Goal: Check status: Check status

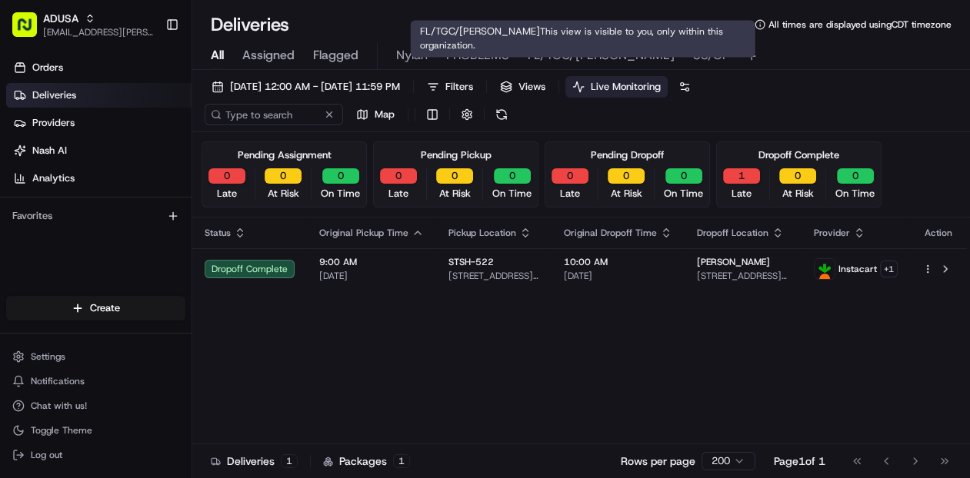
click at [693, 52] on span "SS/GF" at bounding box center [710, 55] width 35 height 18
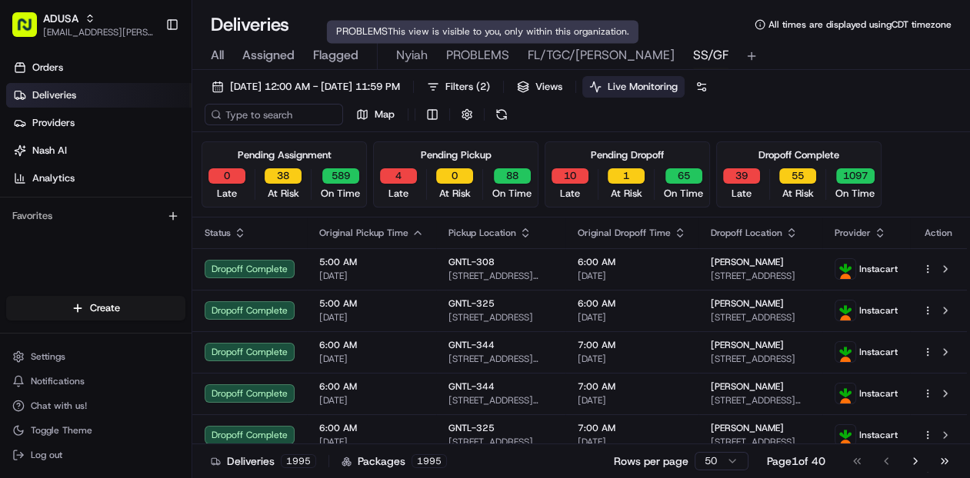
click at [469, 52] on span "PROBLEMS" at bounding box center [477, 55] width 63 height 18
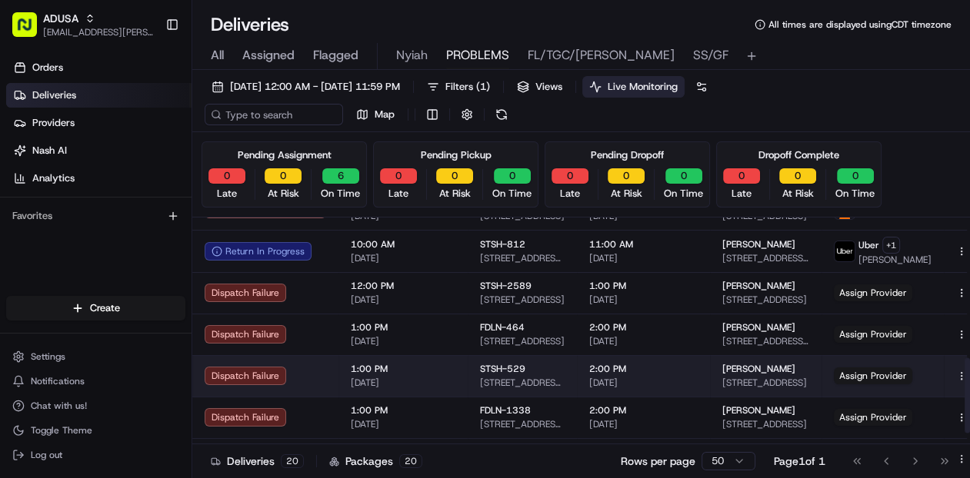
scroll to position [606, 0]
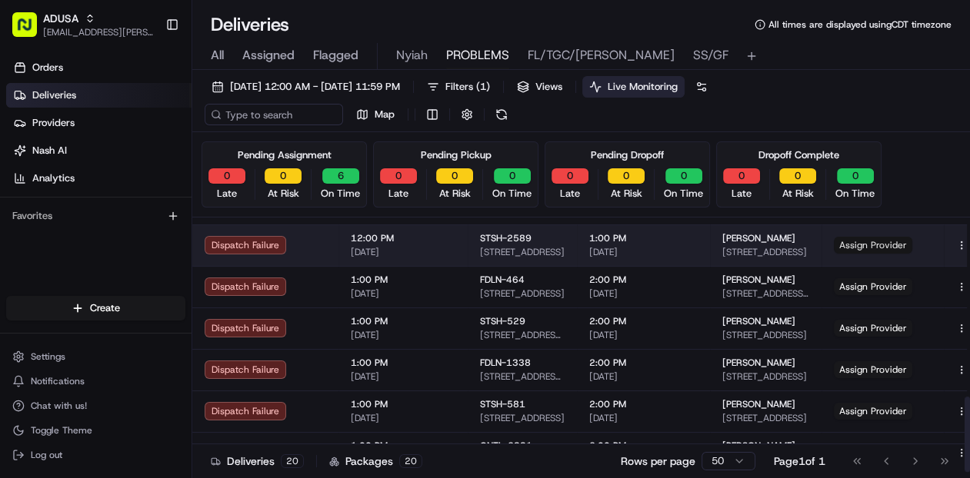
click at [862, 248] on span "Assign Provider" at bounding box center [873, 245] width 78 height 17
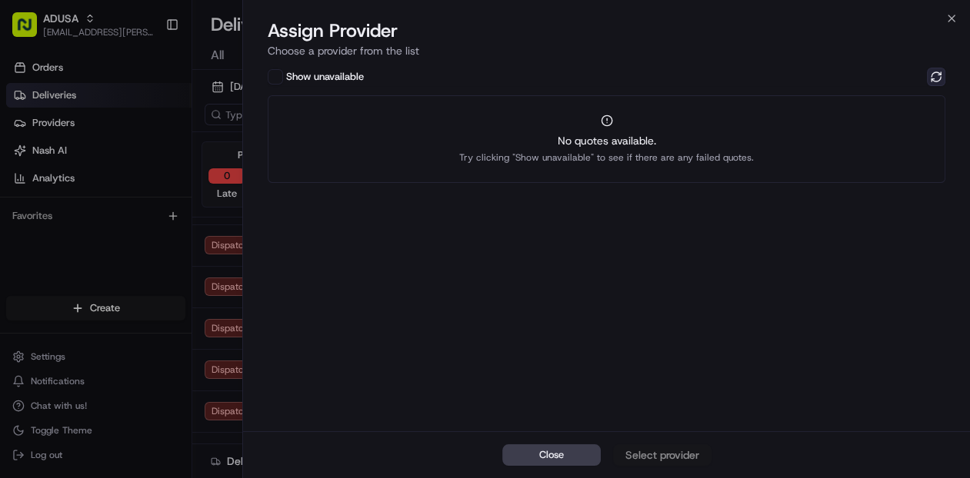
click at [938, 79] on button at bounding box center [936, 77] width 18 height 18
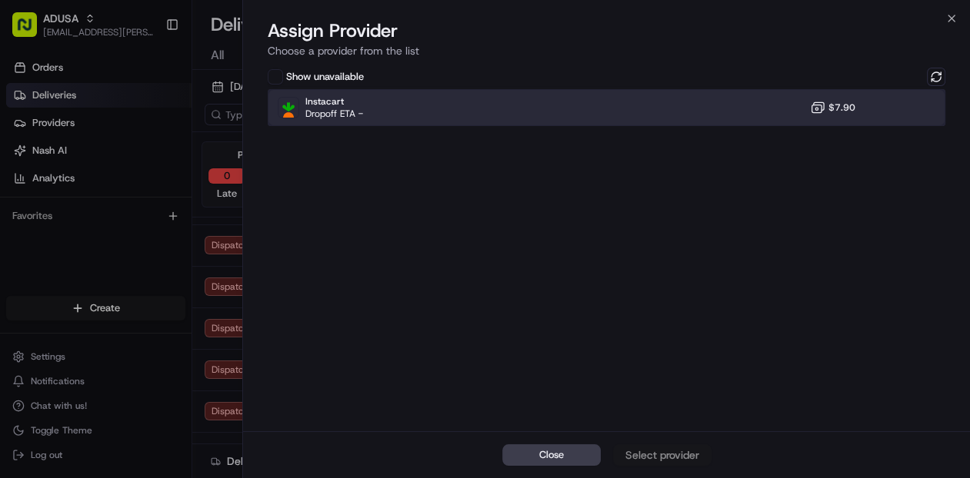
click at [665, 105] on div "Instacart Dropoff ETA - $7.90" at bounding box center [607, 107] width 678 height 37
click at [664, 454] on div "Assign Provider" at bounding box center [662, 455] width 75 height 15
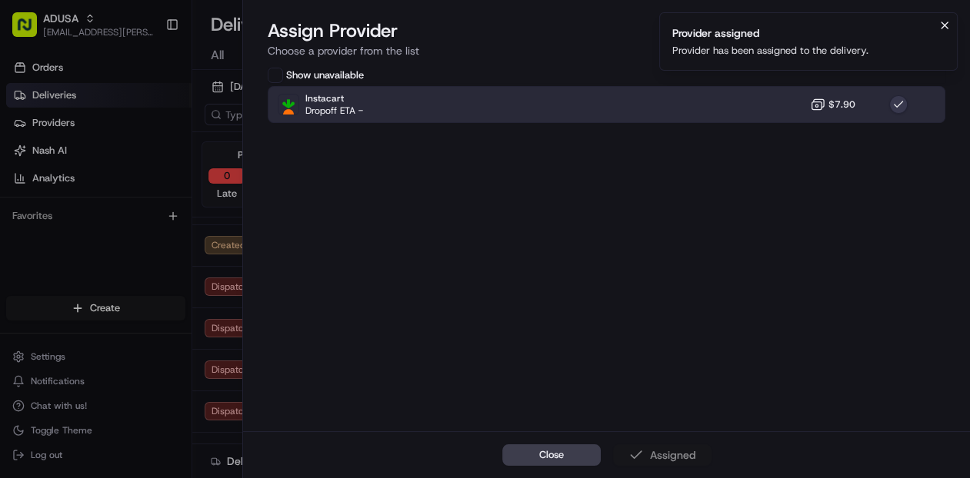
click at [945, 25] on icon "Notifications (F8)" at bounding box center [945, 25] width 6 height 6
click at [949, 18] on icon "button" at bounding box center [951, 18] width 12 height 12
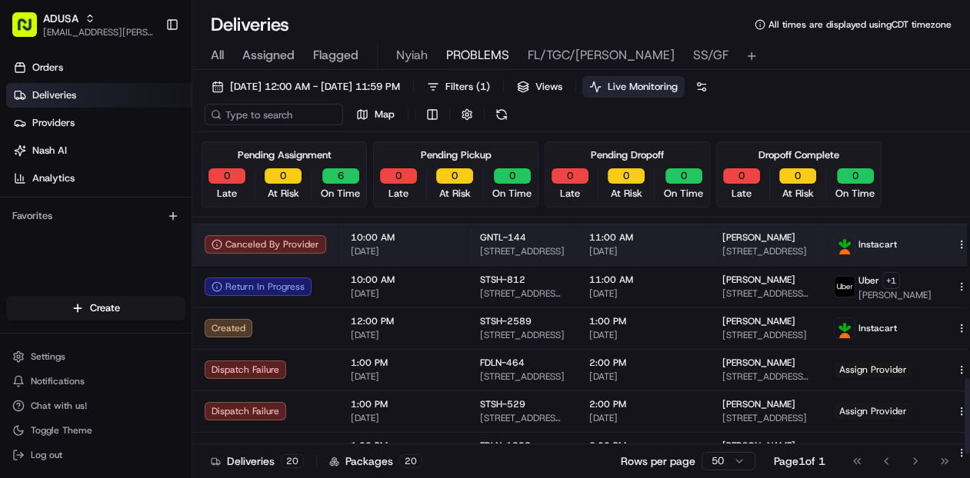
scroll to position [545, 0]
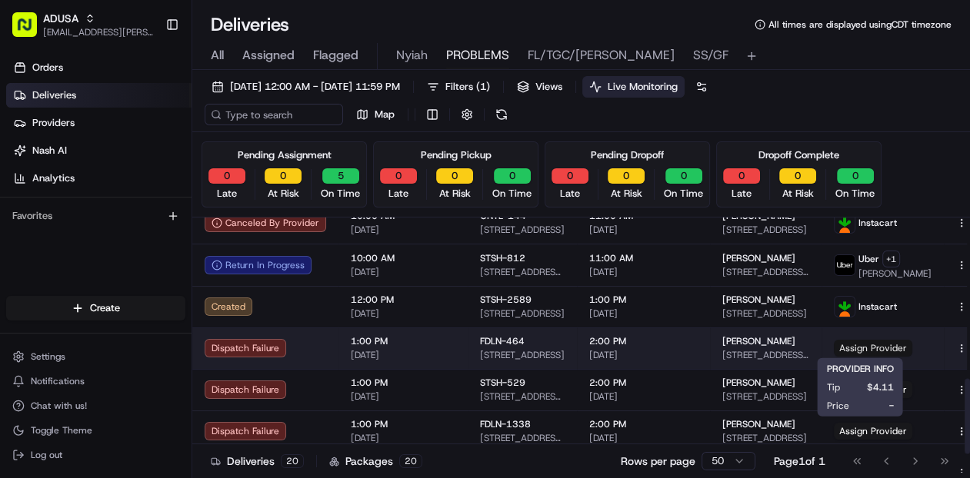
click at [849, 348] on span "Assign Provider" at bounding box center [873, 348] width 78 height 17
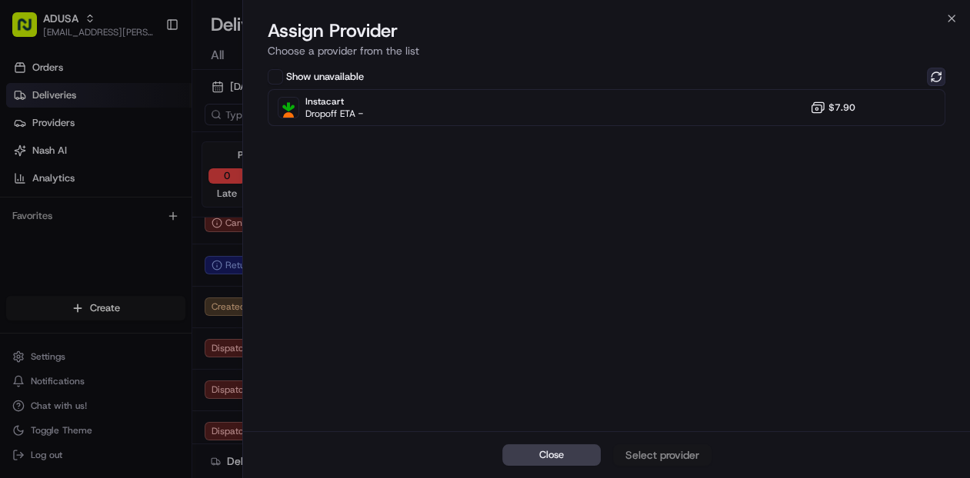
click at [933, 75] on button at bounding box center [936, 77] width 18 height 18
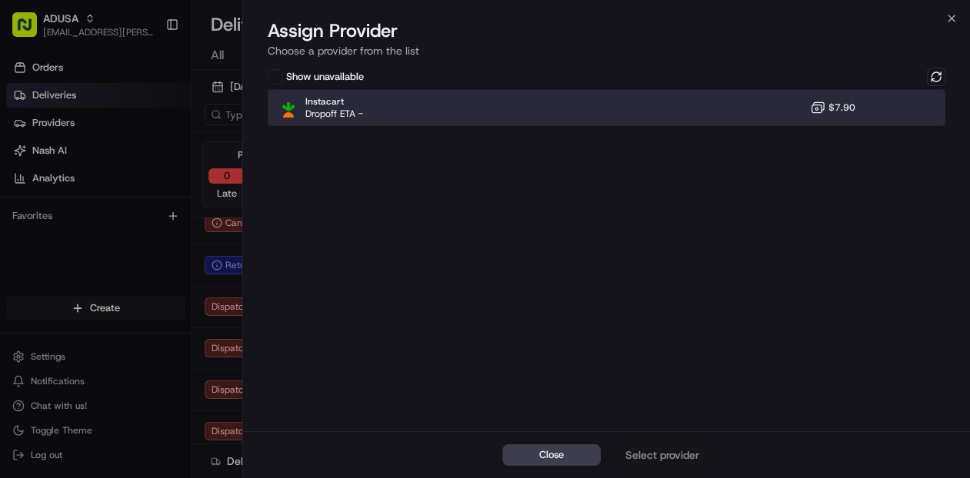
click at [517, 108] on div "Instacart Dropoff ETA - $7.90" at bounding box center [607, 107] width 678 height 37
click at [660, 452] on div "Assign Provider" at bounding box center [662, 455] width 75 height 15
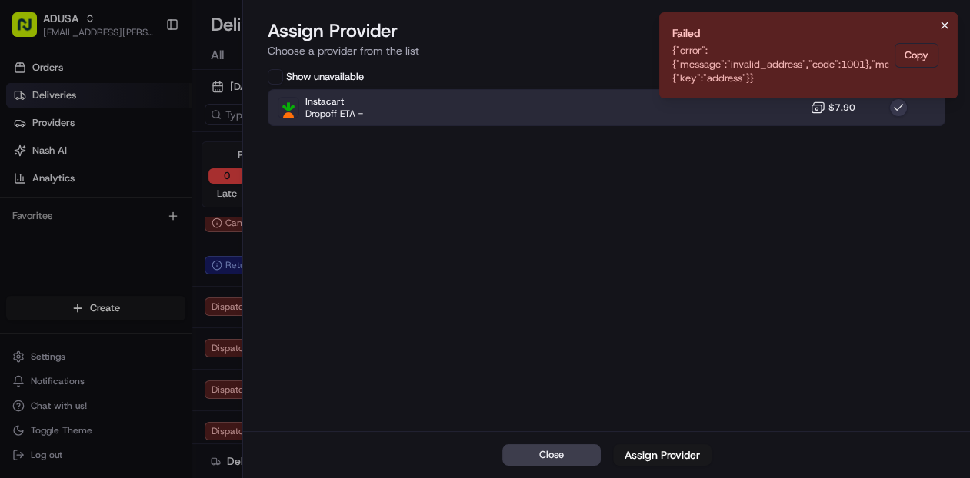
click at [945, 23] on icon "Notifications (F8)" at bounding box center [945, 25] width 12 height 12
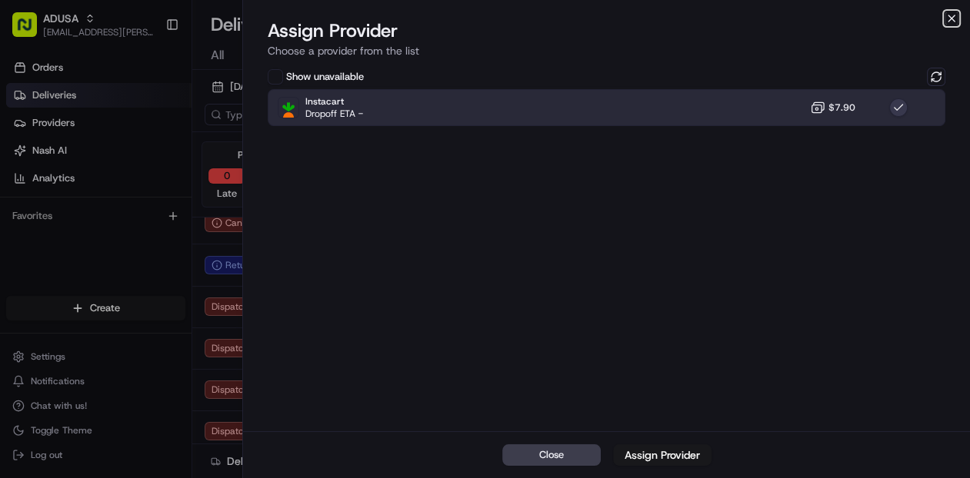
click at [948, 18] on icon "button" at bounding box center [951, 18] width 12 height 12
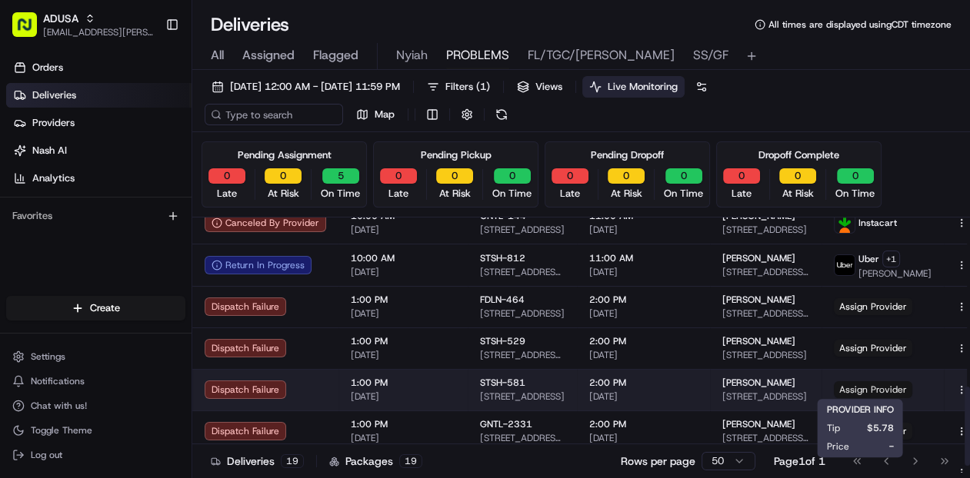
click at [844, 387] on span "Assign Provider" at bounding box center [873, 390] width 78 height 17
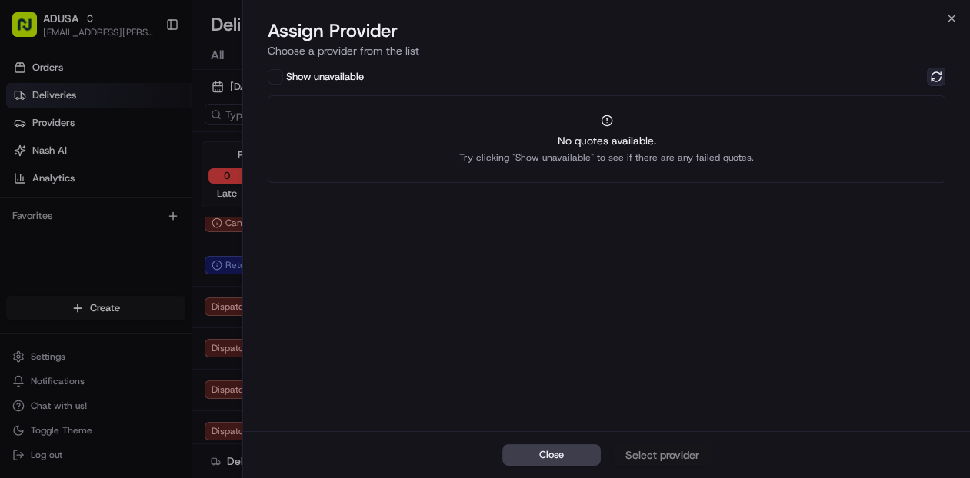
click at [937, 77] on button at bounding box center [936, 77] width 18 height 18
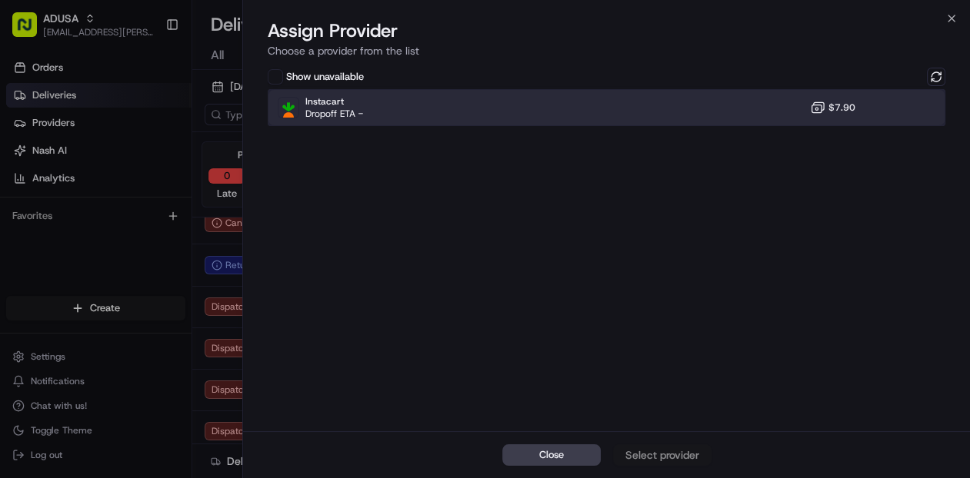
click at [551, 105] on div "Instacart Dropoff ETA - $7.90" at bounding box center [607, 107] width 678 height 37
click at [651, 449] on div "Assign Provider" at bounding box center [662, 455] width 75 height 15
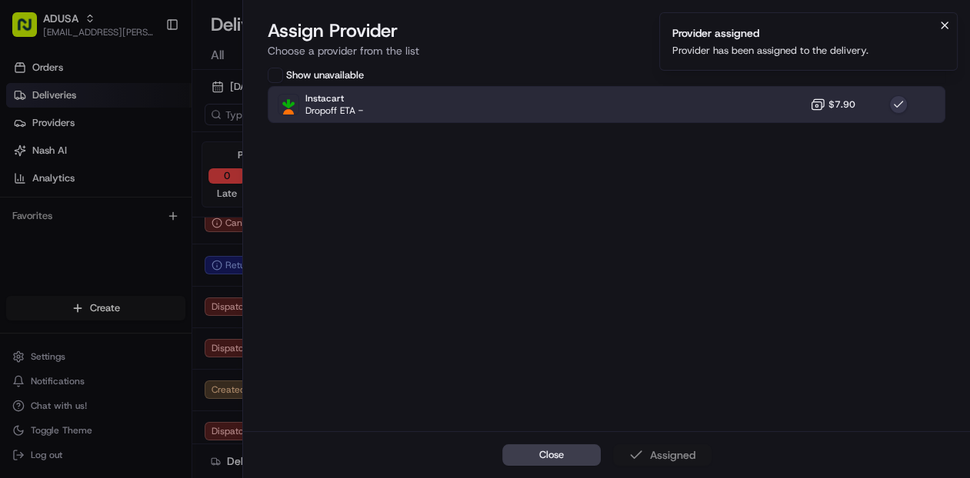
click at [944, 25] on icon "Notifications (F8)" at bounding box center [945, 25] width 6 height 6
click at [951, 18] on icon "button" at bounding box center [952, 18] width 6 height 6
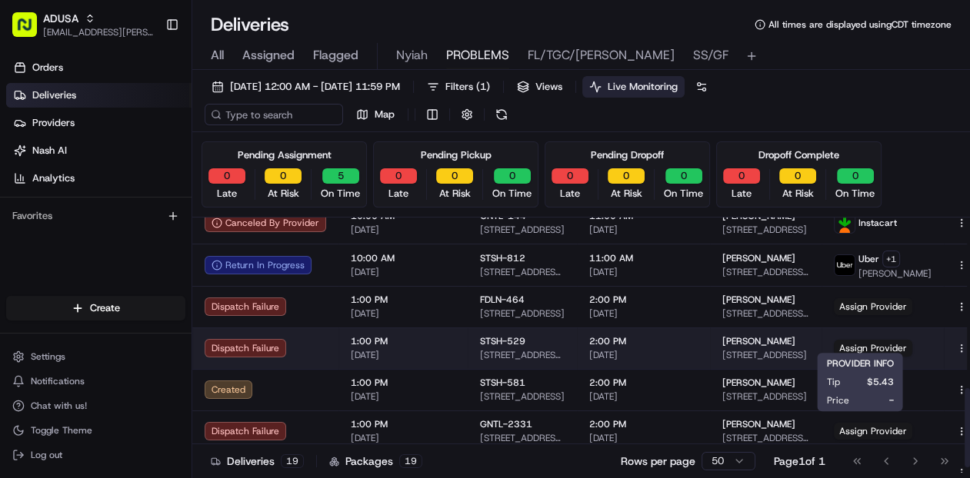
scroll to position [565, 0]
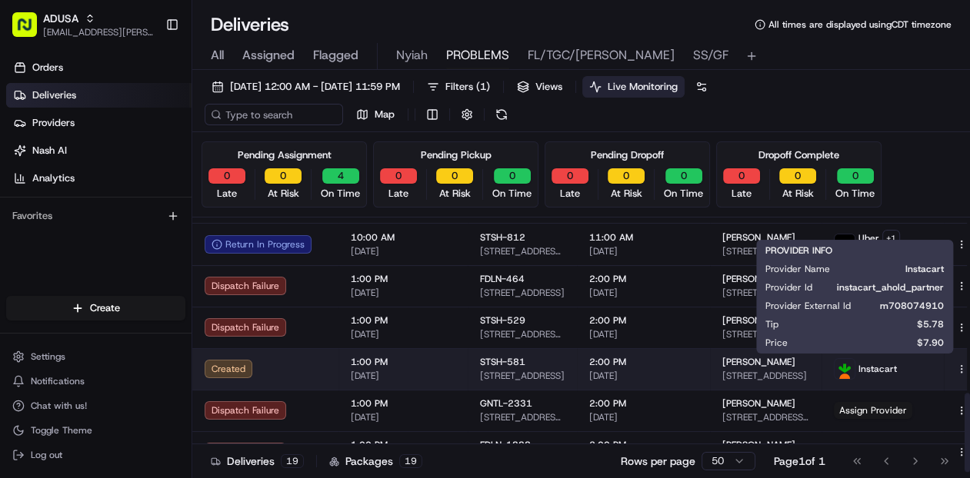
click at [859, 365] on span "Instacart" at bounding box center [878, 369] width 38 height 12
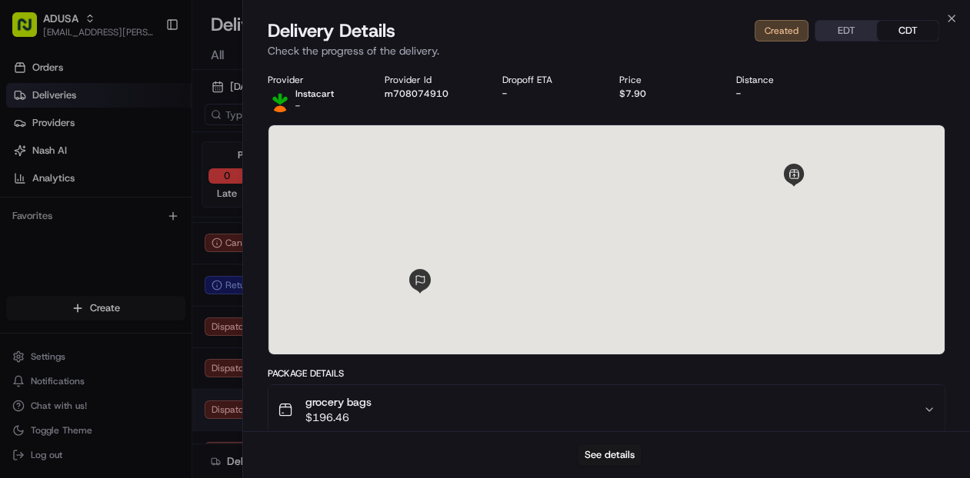
scroll to position [524, 0]
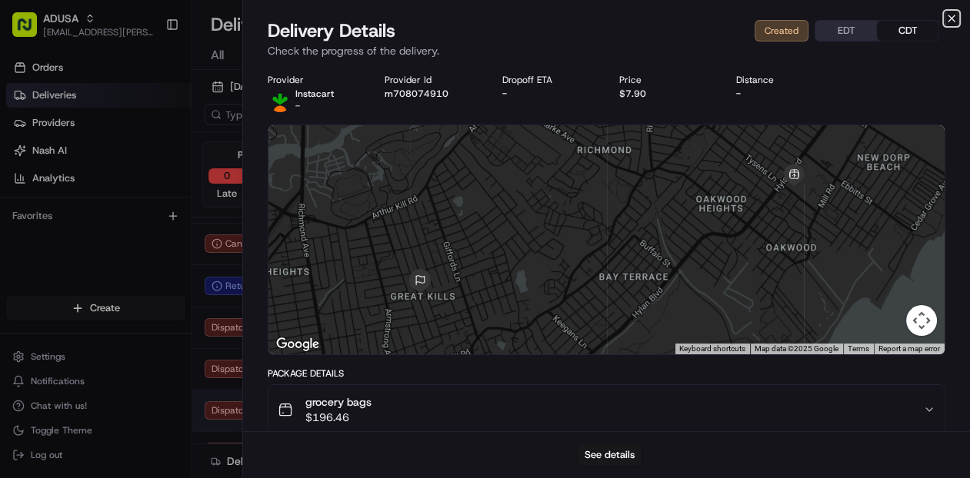
click at [946, 20] on icon "button" at bounding box center [951, 18] width 12 height 12
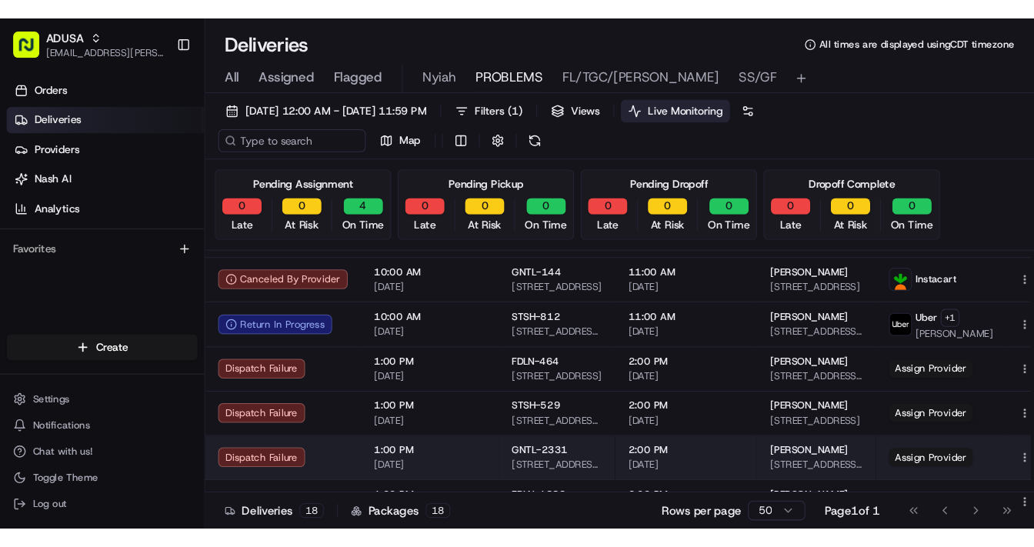
scroll to position [455, 0]
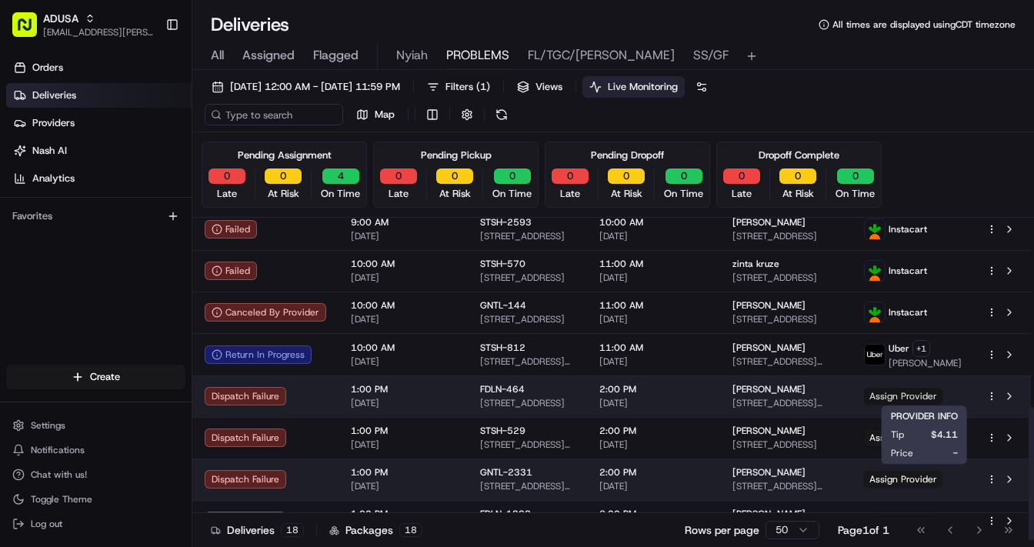
click at [928, 397] on span "Assign Provider" at bounding box center [903, 396] width 78 height 17
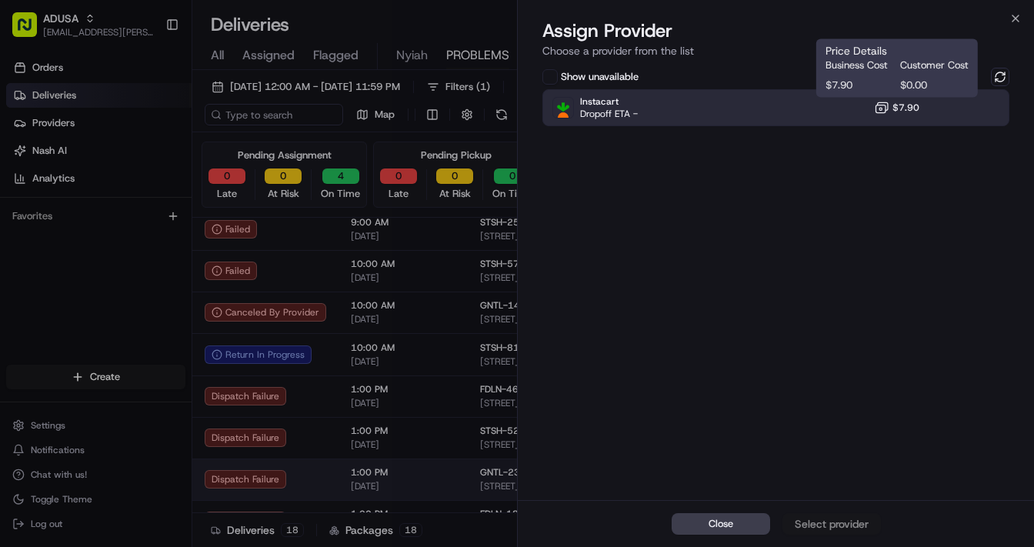
click at [880, 111] on icon at bounding box center [881, 107] width 15 height 15
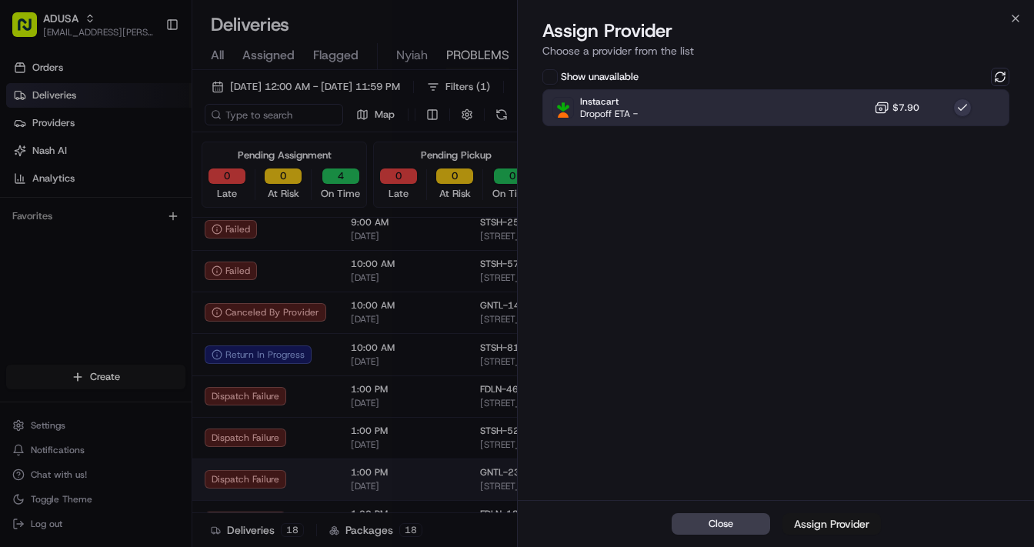
click at [815, 478] on button "Assign Provider" at bounding box center [831, 524] width 98 height 22
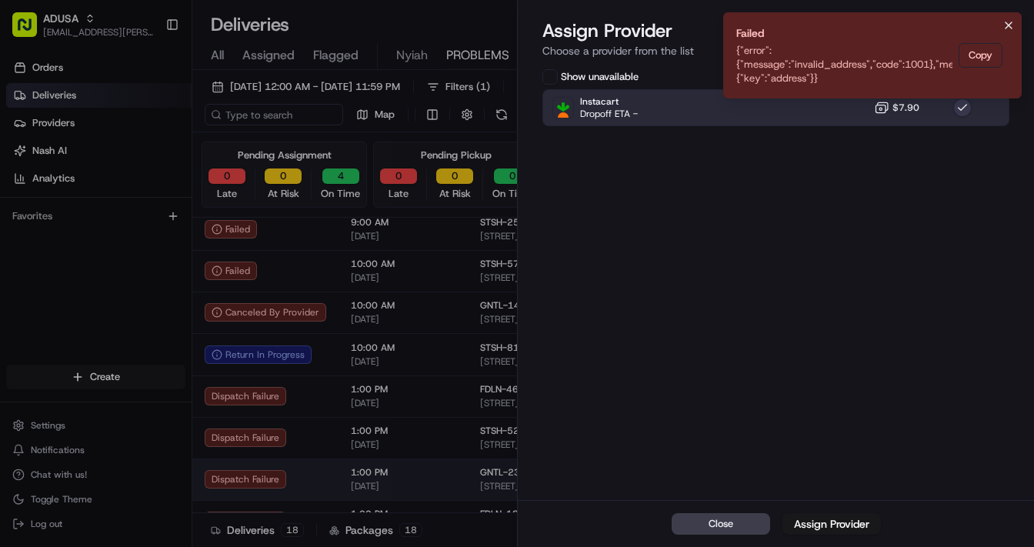
click at [969, 22] on icon "Notifications (F8)" at bounding box center [1008, 25] width 12 height 12
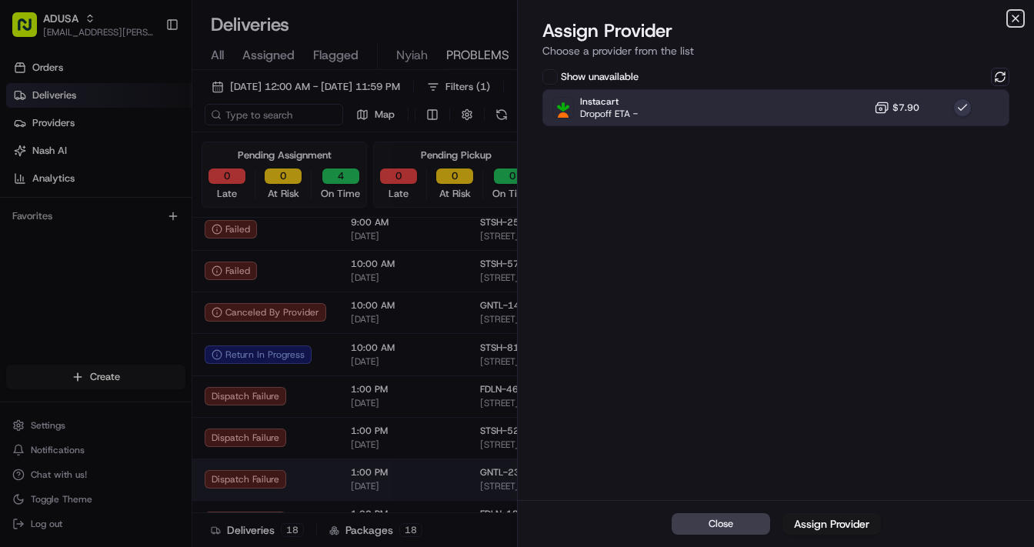
click at [969, 17] on icon "button" at bounding box center [1015, 18] width 6 height 6
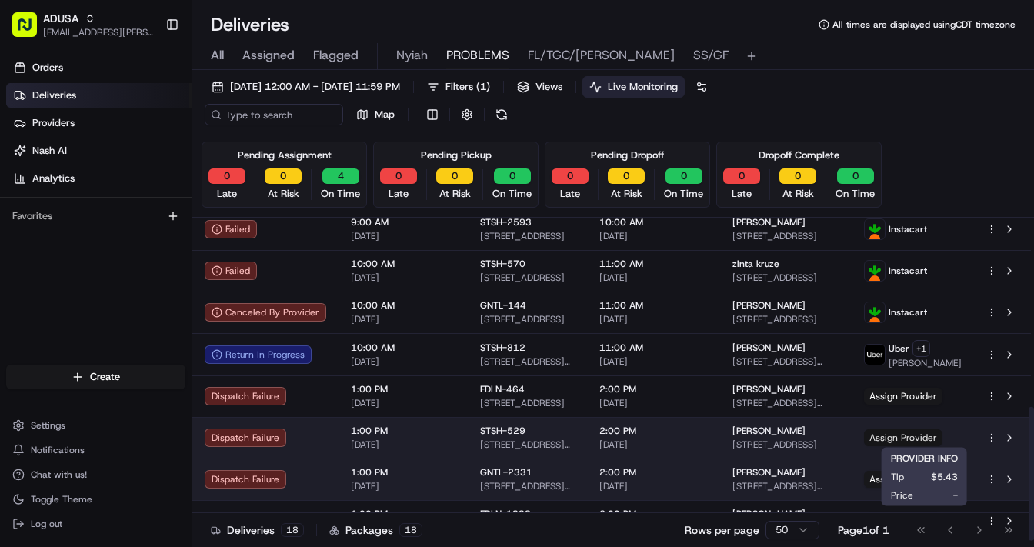
click at [911, 435] on span "Assign Provider" at bounding box center [903, 437] width 78 height 17
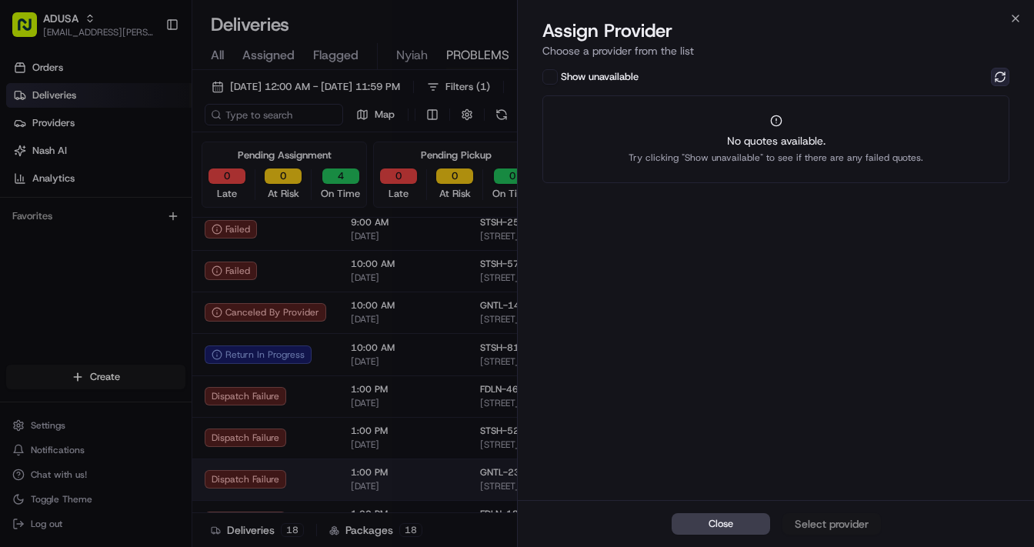
click at [969, 77] on button at bounding box center [1000, 77] width 18 height 18
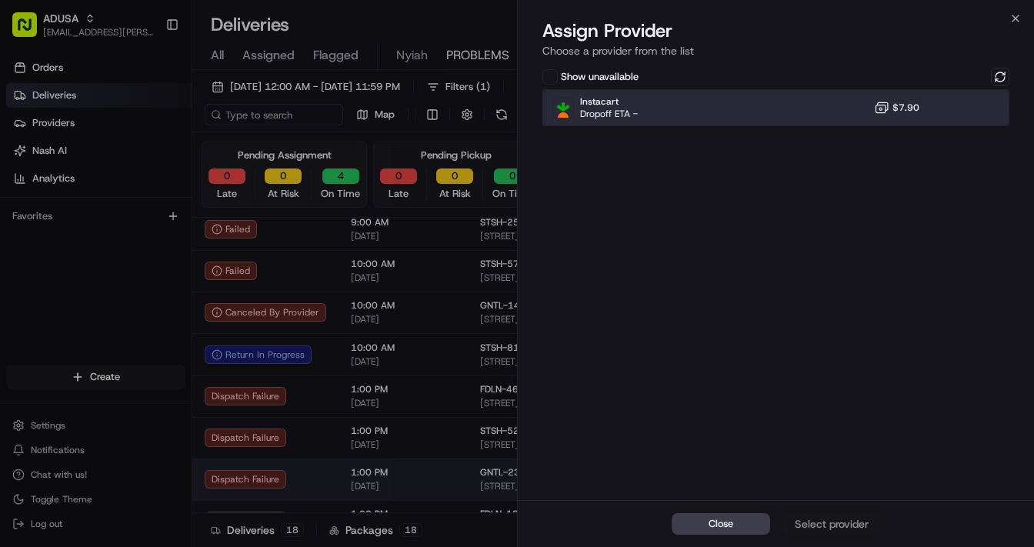
click at [789, 115] on div "Instacart Dropoff ETA - $7.90" at bounding box center [775, 107] width 467 height 37
click at [819, 478] on div "Assign Provider" at bounding box center [831, 523] width 75 height 15
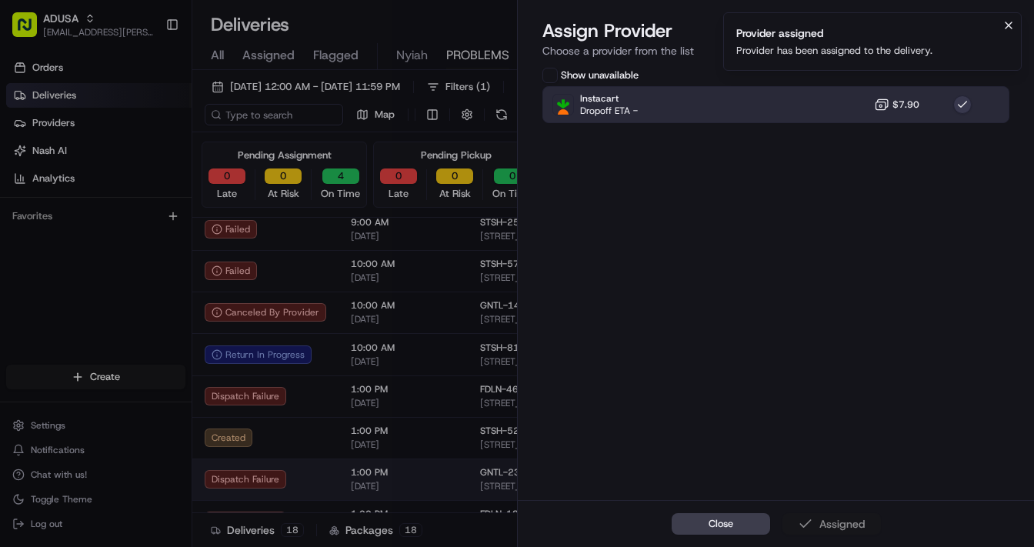
click at [969, 23] on icon "Notifications (F8)" at bounding box center [1008, 25] width 12 height 12
click at [969, 16] on icon "button" at bounding box center [1015, 18] width 6 height 6
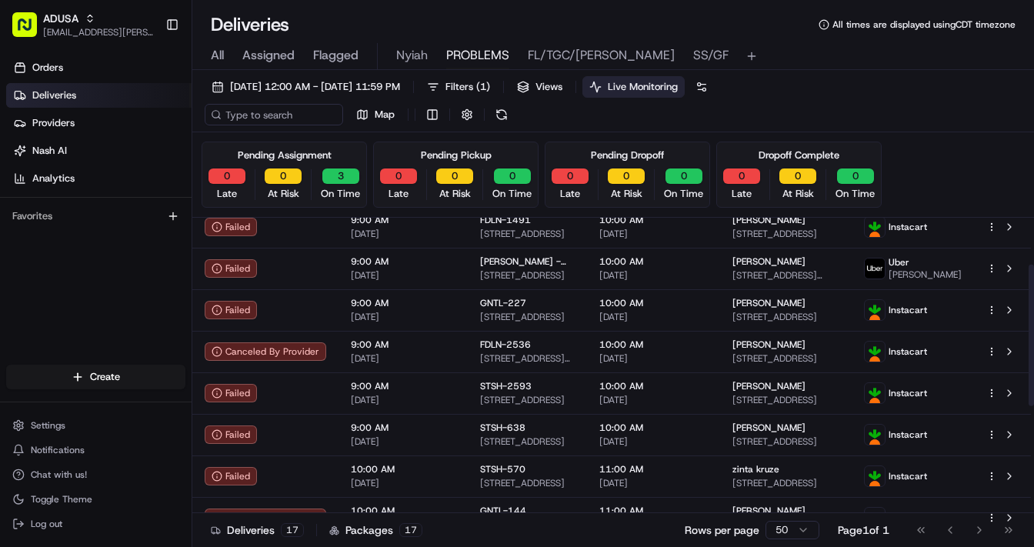
scroll to position [106, 0]
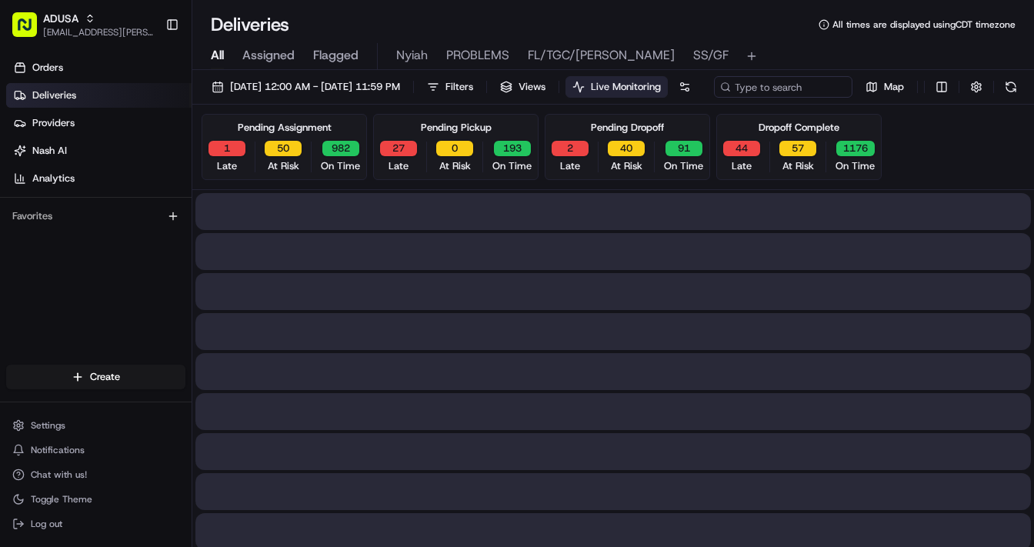
click at [218, 55] on span "All" at bounding box center [217, 55] width 13 height 18
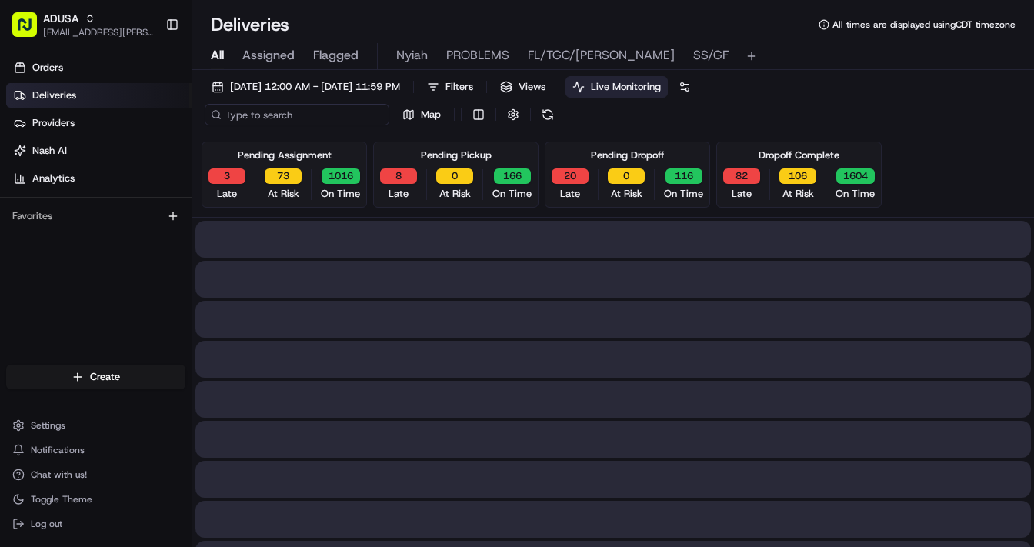
click at [267, 118] on input at bounding box center [297, 115] width 185 height 22
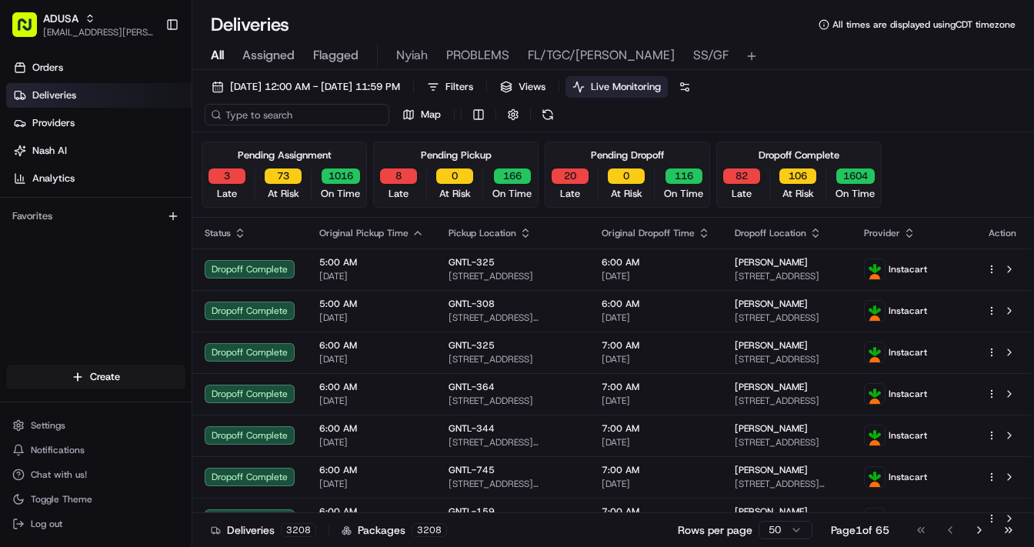
paste input "m708296523"
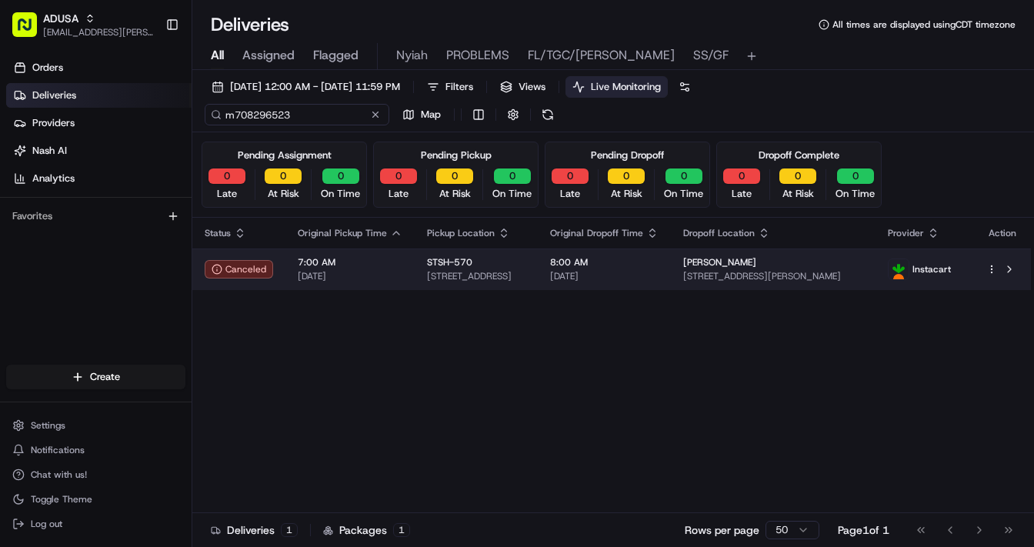
type input "m708296523"
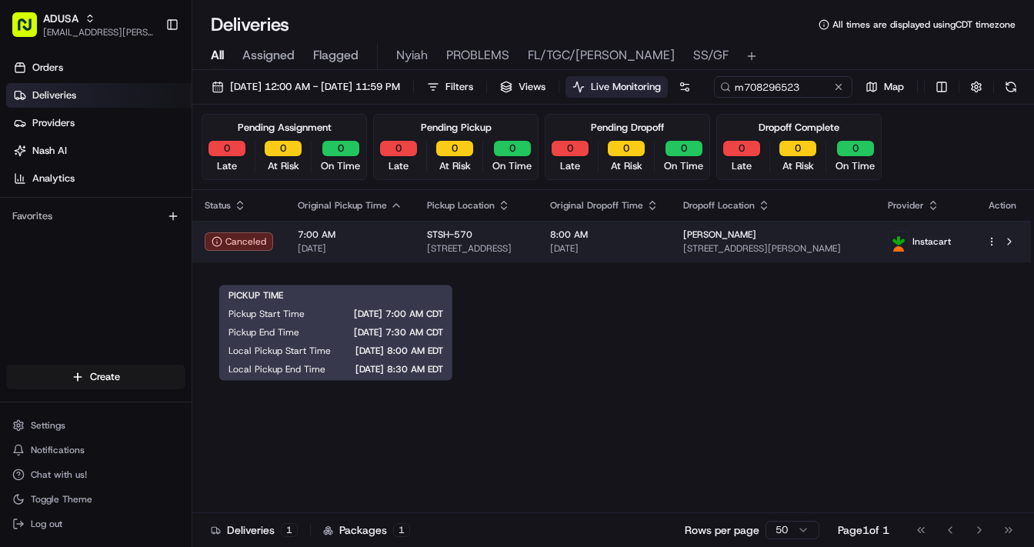
click at [388, 255] on span "[DATE]" at bounding box center [350, 248] width 105 height 12
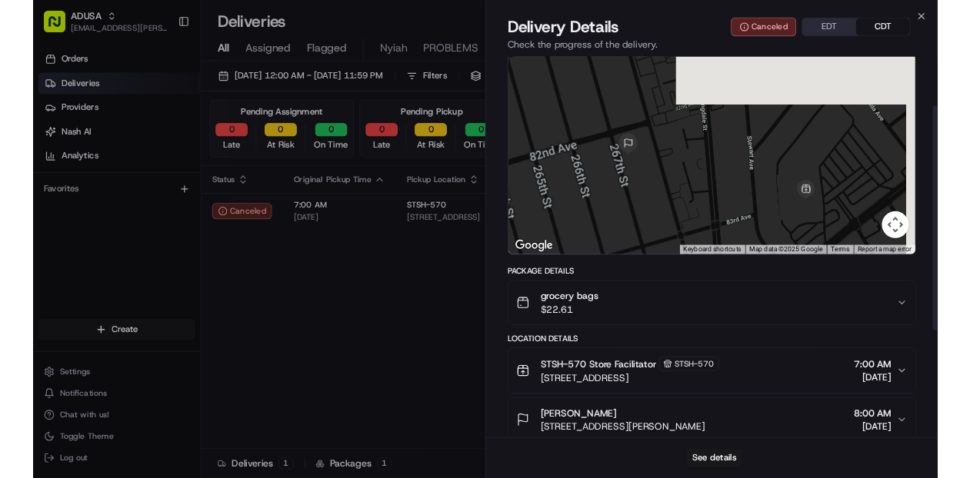
scroll to position [299, 0]
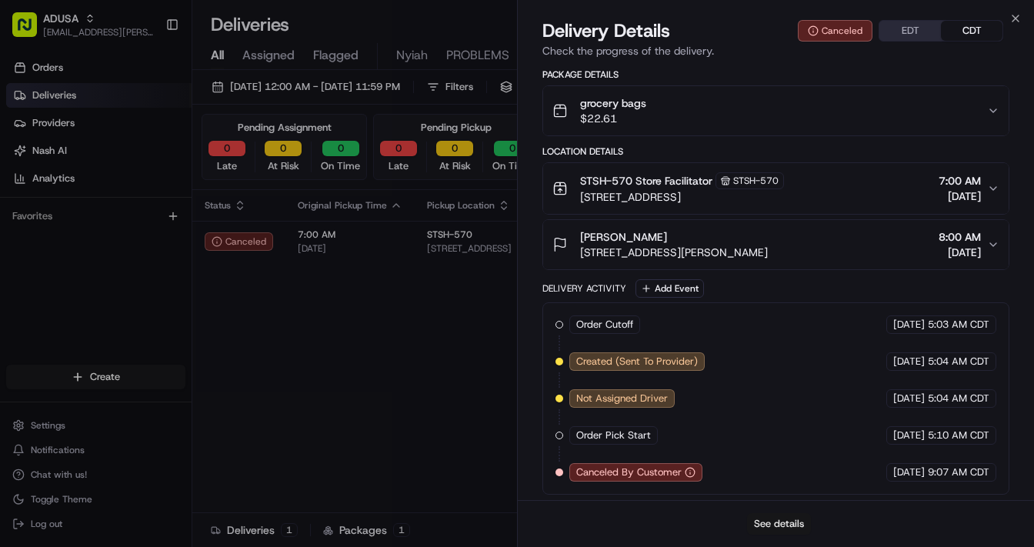
click at [782, 478] on button "See details" at bounding box center [779, 524] width 64 height 22
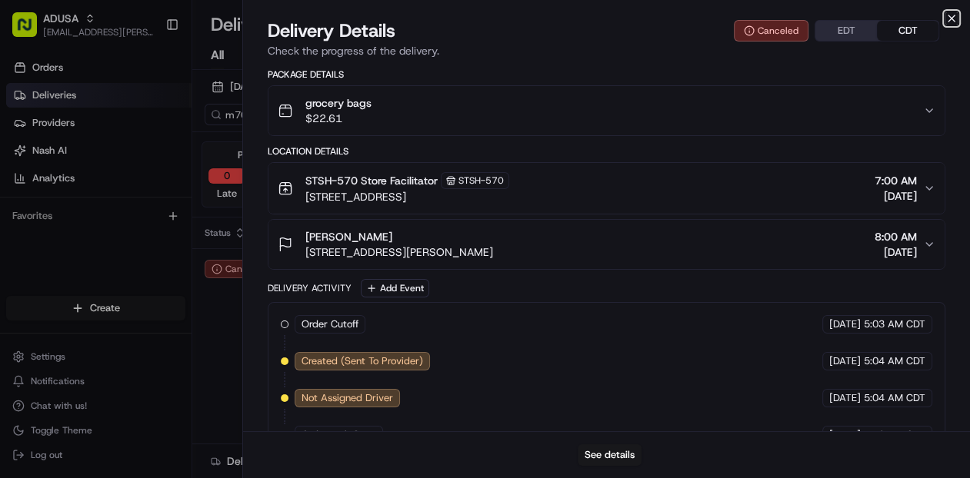
click at [951, 15] on icon "button" at bounding box center [951, 18] width 12 height 12
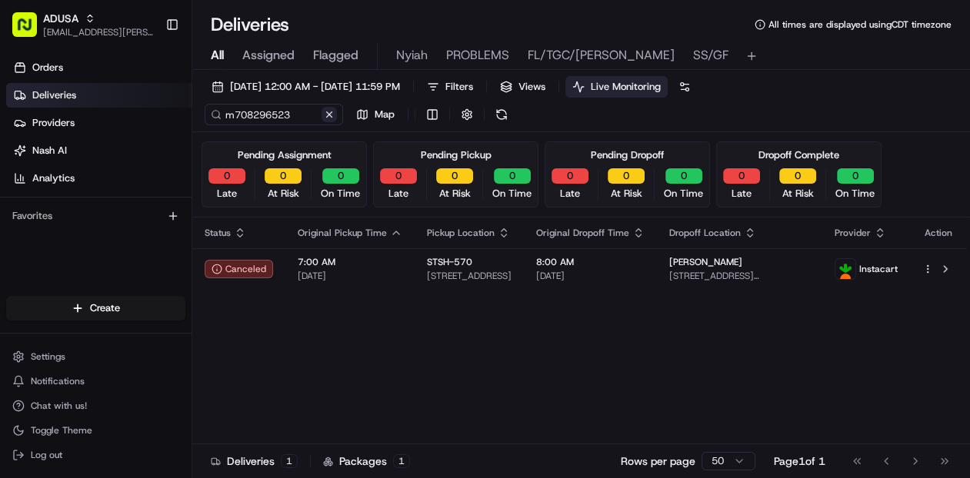
click at [332, 115] on button at bounding box center [329, 114] width 15 height 15
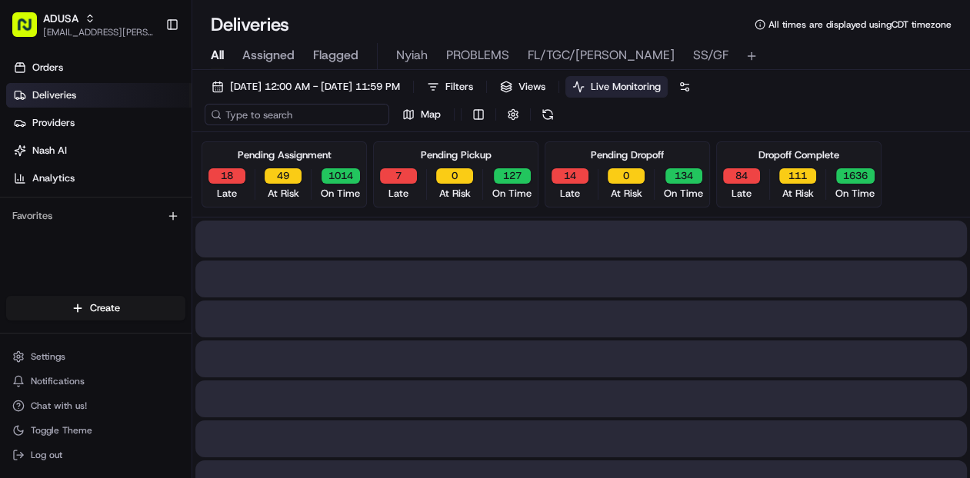
click at [303, 115] on input at bounding box center [297, 115] width 185 height 22
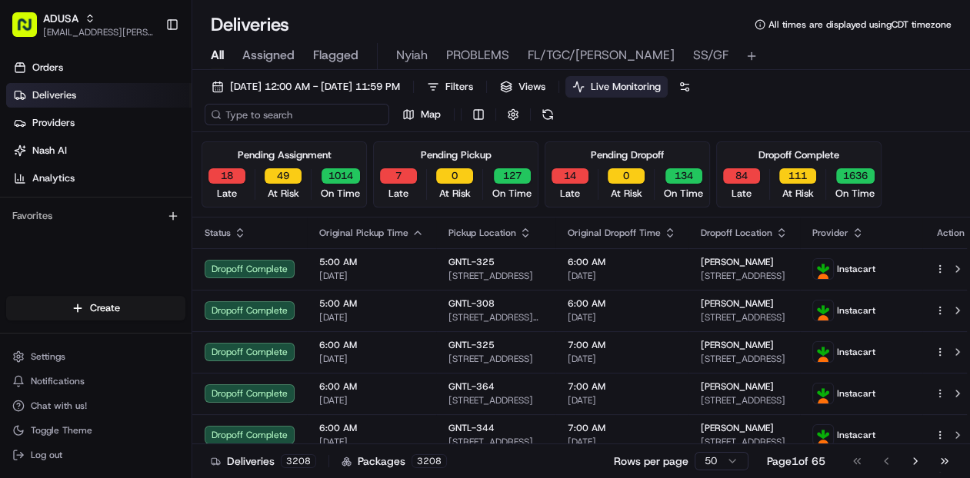
paste input "m704982385"
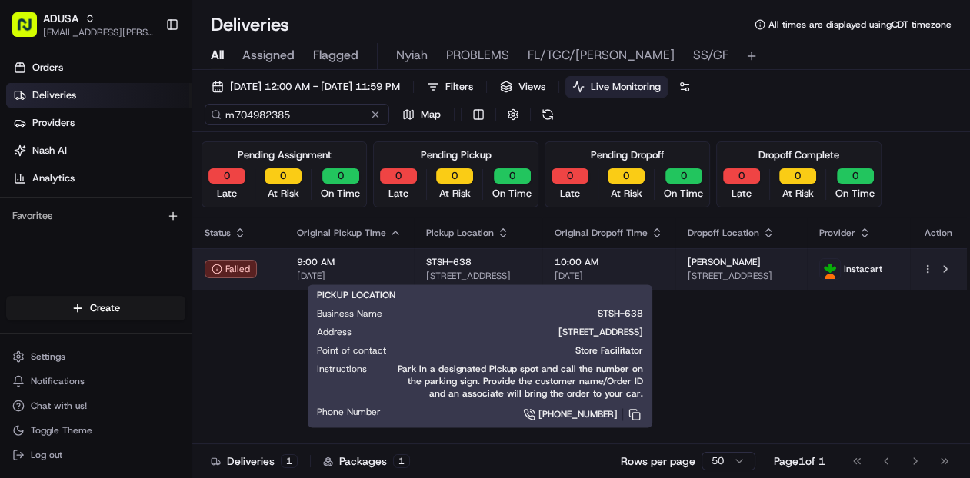
type input "m704982385"
click at [520, 271] on span "[STREET_ADDRESS]" at bounding box center [478, 276] width 104 height 12
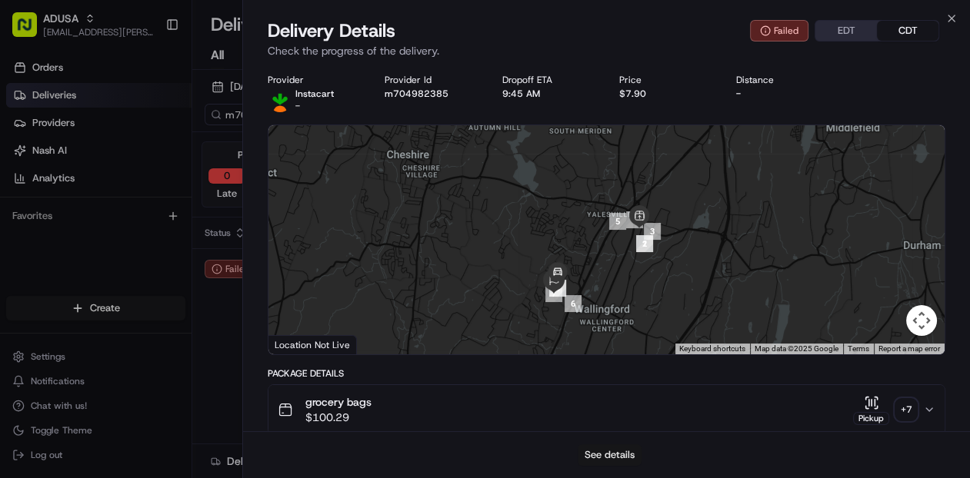
click at [603, 455] on button "See details" at bounding box center [610, 456] width 64 height 22
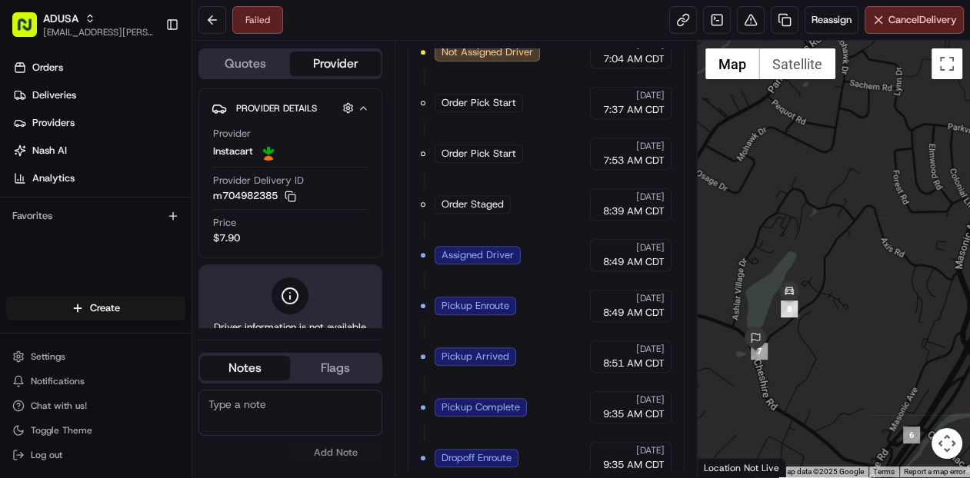
drag, startPoint x: 763, startPoint y: 348, endPoint x: 799, endPoint y: 346, distance: 35.4
click at [799, 346] on div at bounding box center [834, 259] width 272 height 437
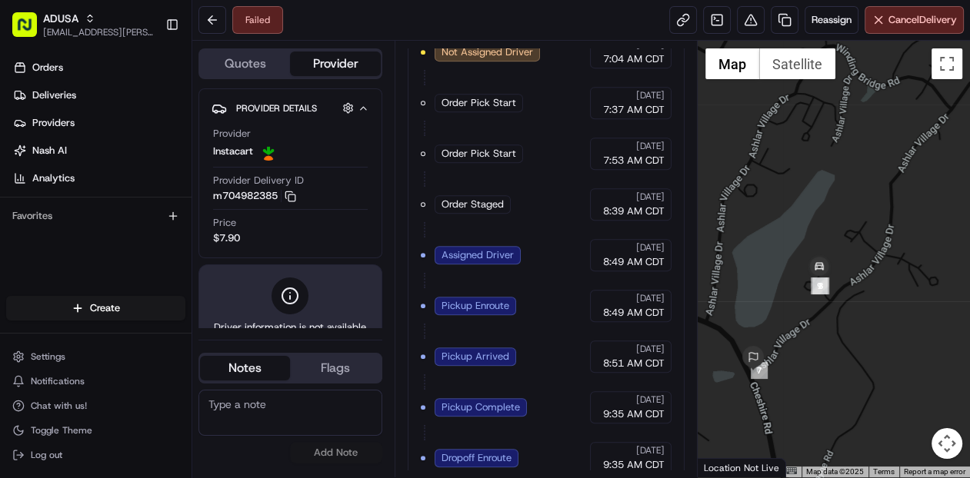
drag, startPoint x: 778, startPoint y: 338, endPoint x: 798, endPoint y: 332, distance: 21.2
click at [798, 332] on div at bounding box center [834, 259] width 272 height 437
